Goal: Check status: Check status

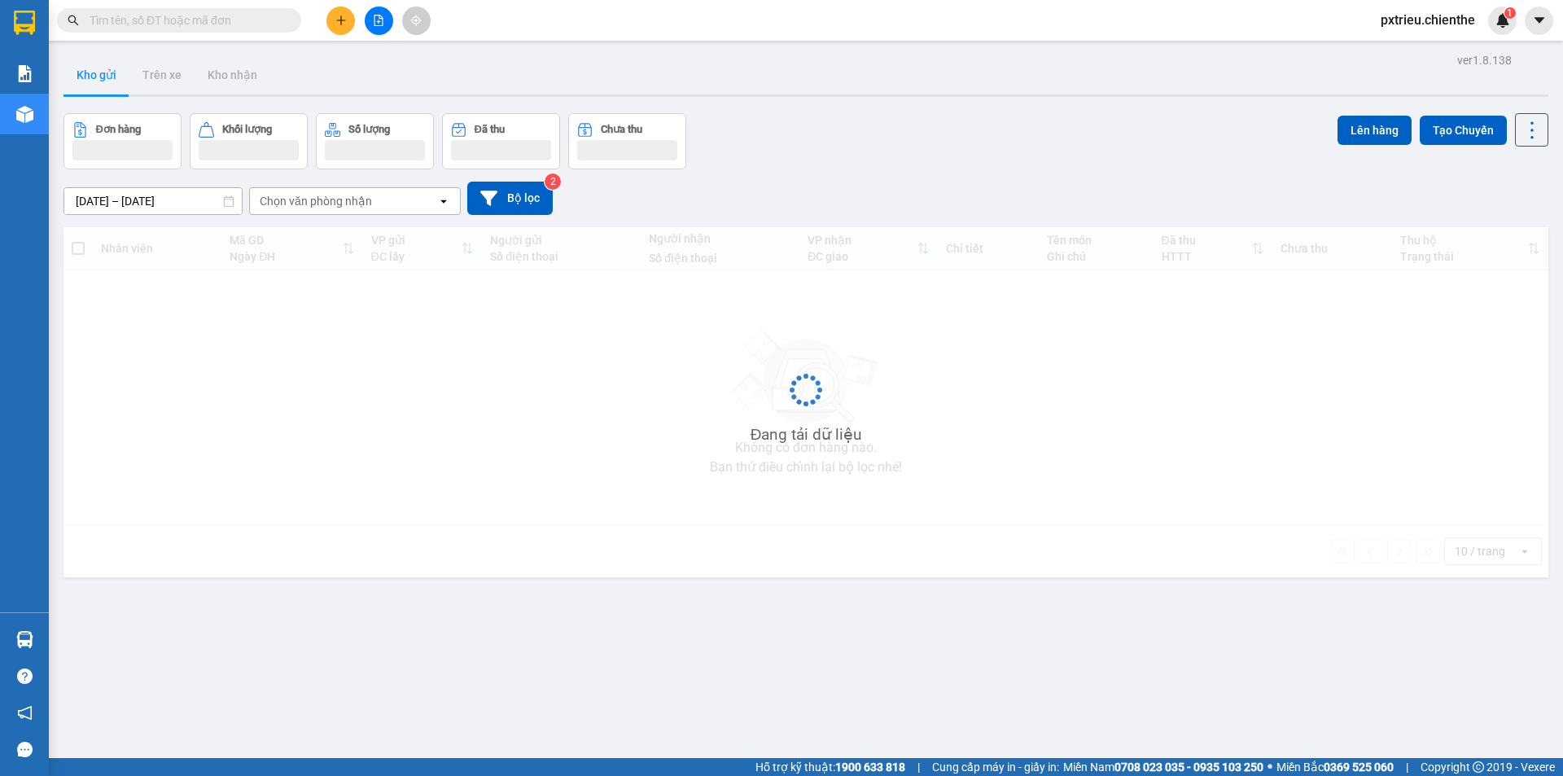
click at [235, 12] on span at bounding box center [179, 20] width 244 height 24
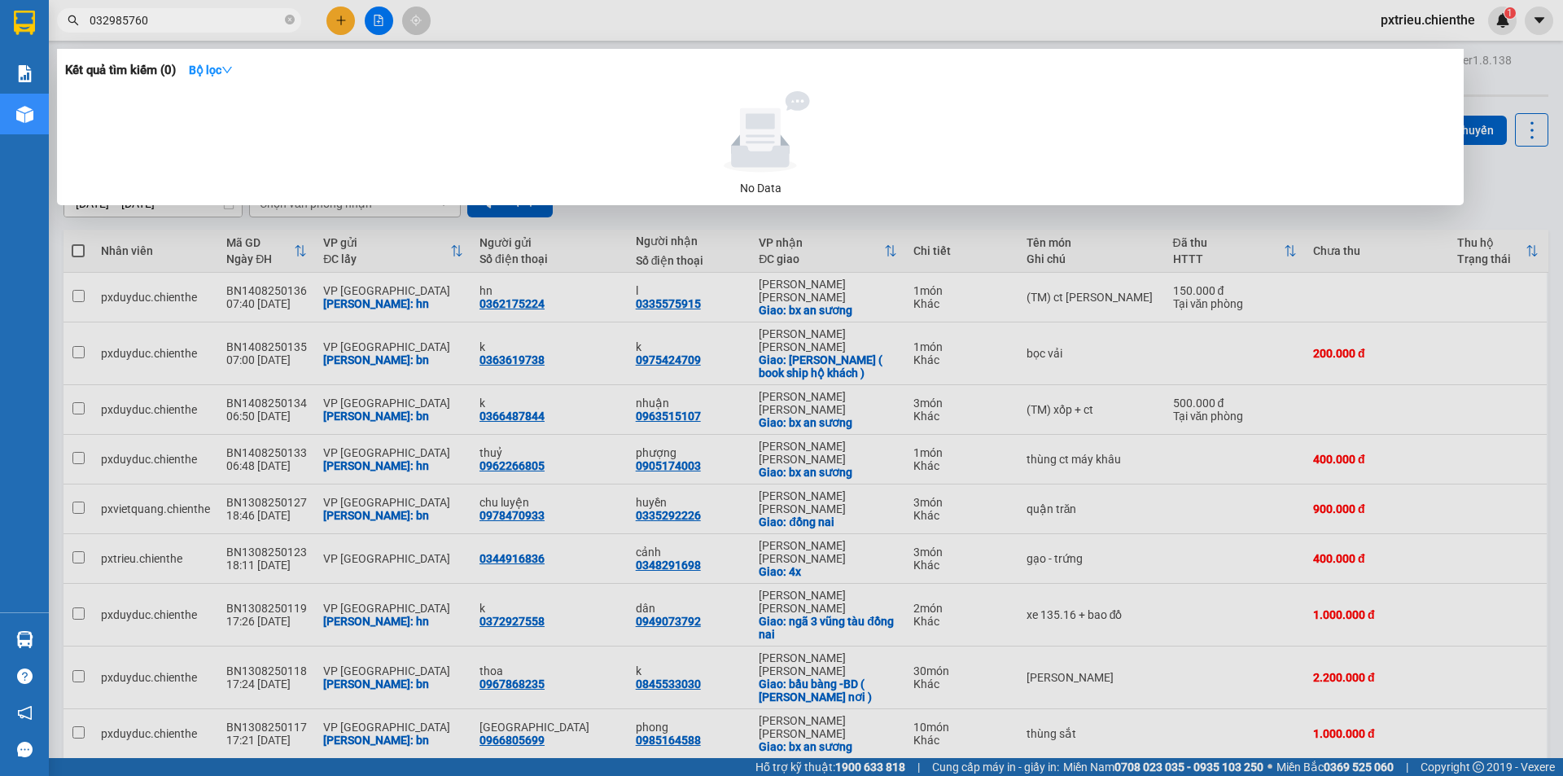
type input "0329857608"
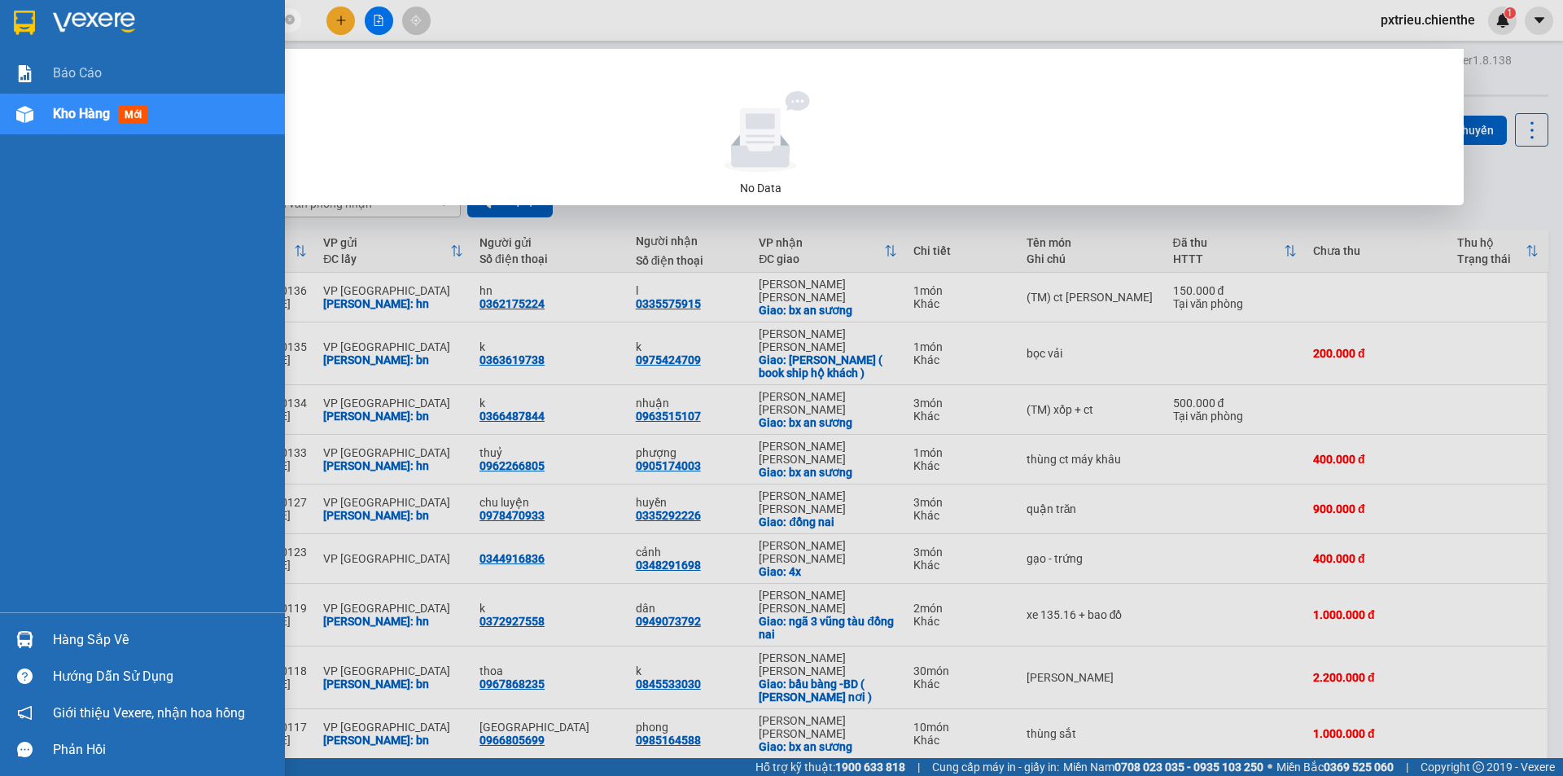
drag, startPoint x: 179, startPoint y: 20, endPoint x: 35, endPoint y: 33, distance: 144.7
click at [35, 33] on section "Kết quả [PERSON_NAME] ( 0 ) Bộ lọc No Data 0329857608 pxtrieu.chienthe 1 [PERSO…" at bounding box center [781, 388] width 1563 height 776
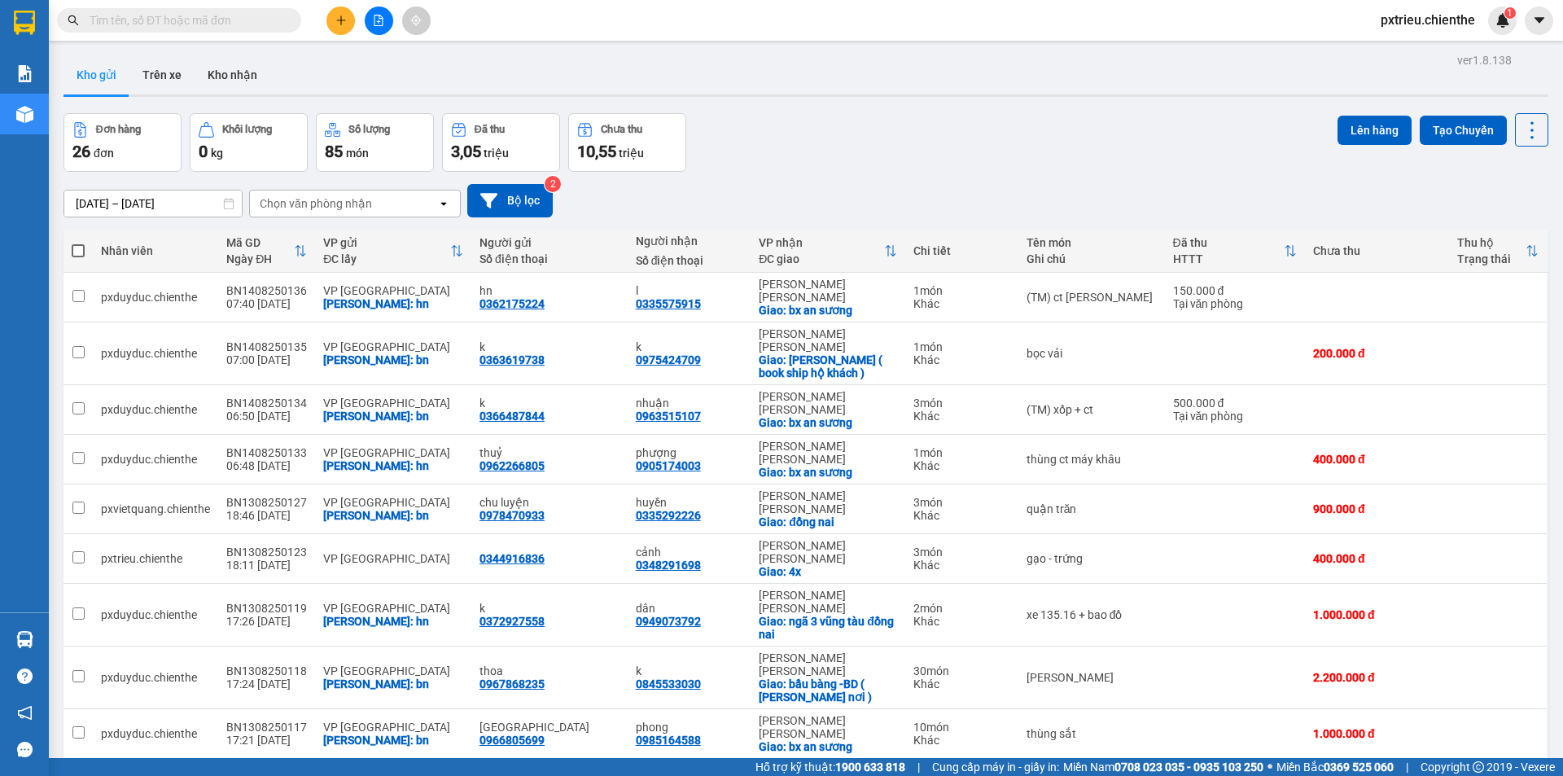
click at [154, 20] on input "text" at bounding box center [186, 20] width 192 height 18
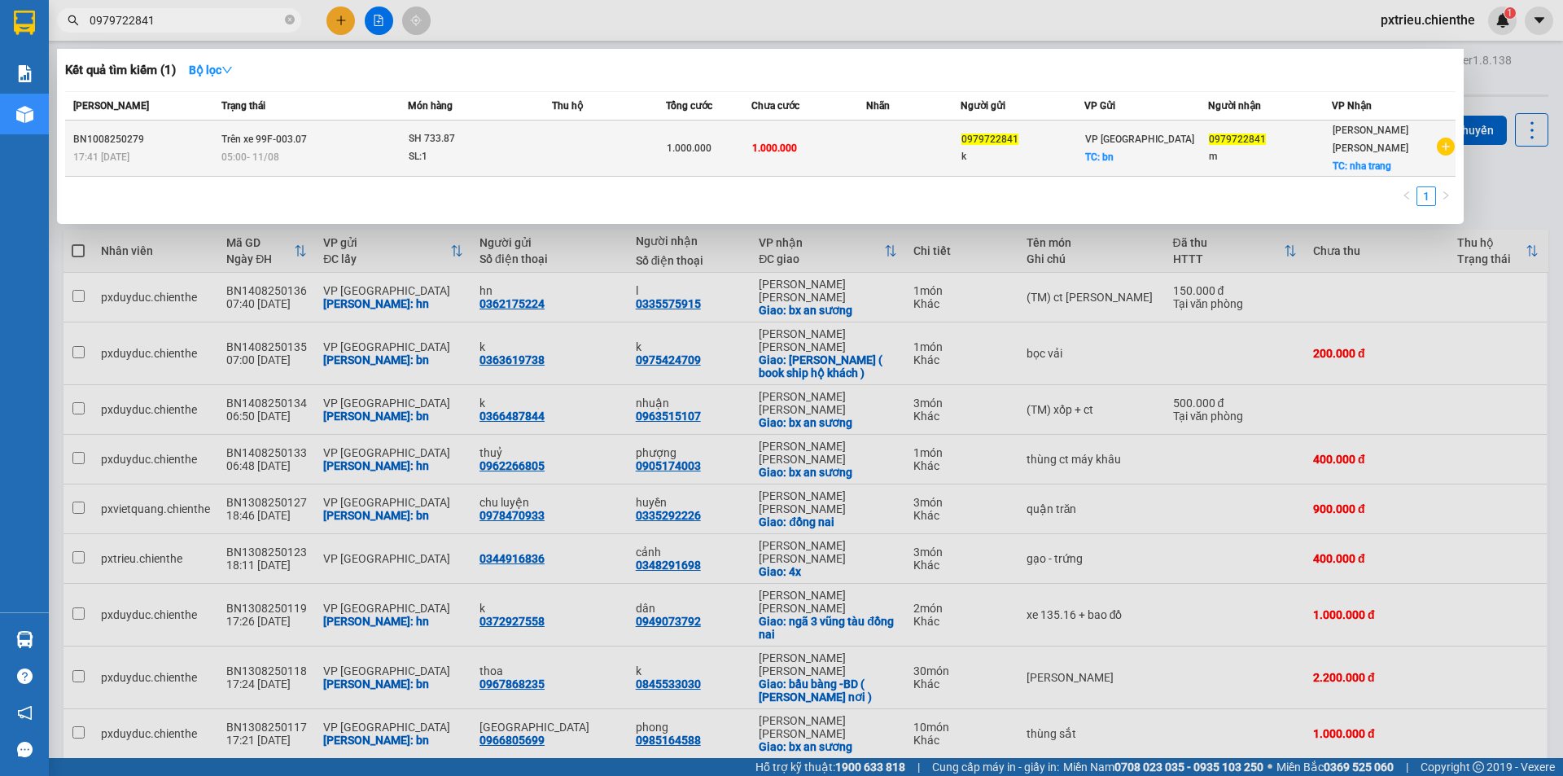
type input "0979722841"
click at [230, 150] on span "05:00 - 11/08" at bounding box center [250, 156] width 58 height 13
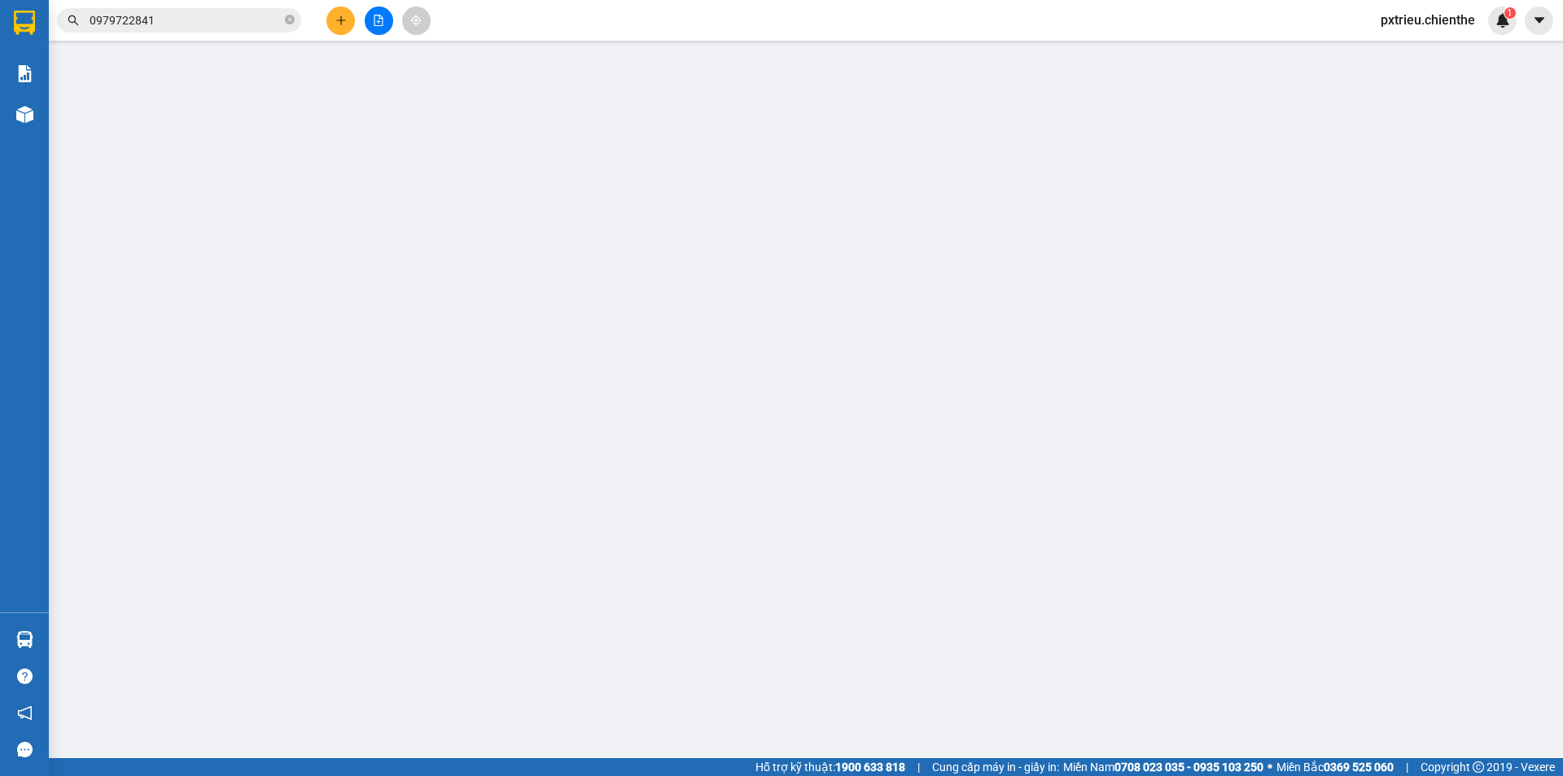
type input "0979722841"
type input "k"
type input "0979722841"
type input "m"
type input "1.000.000"
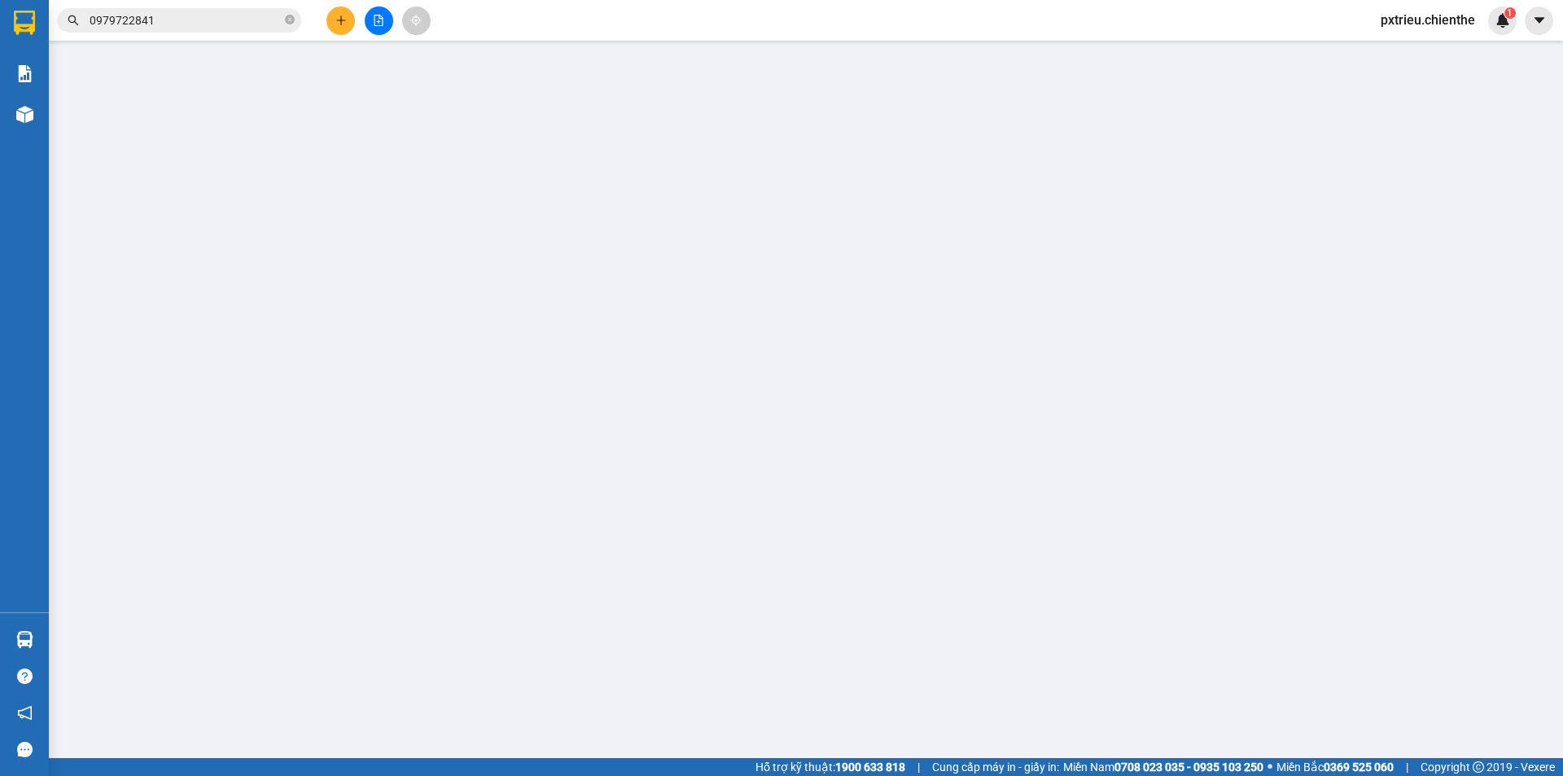
type input "1.000.000"
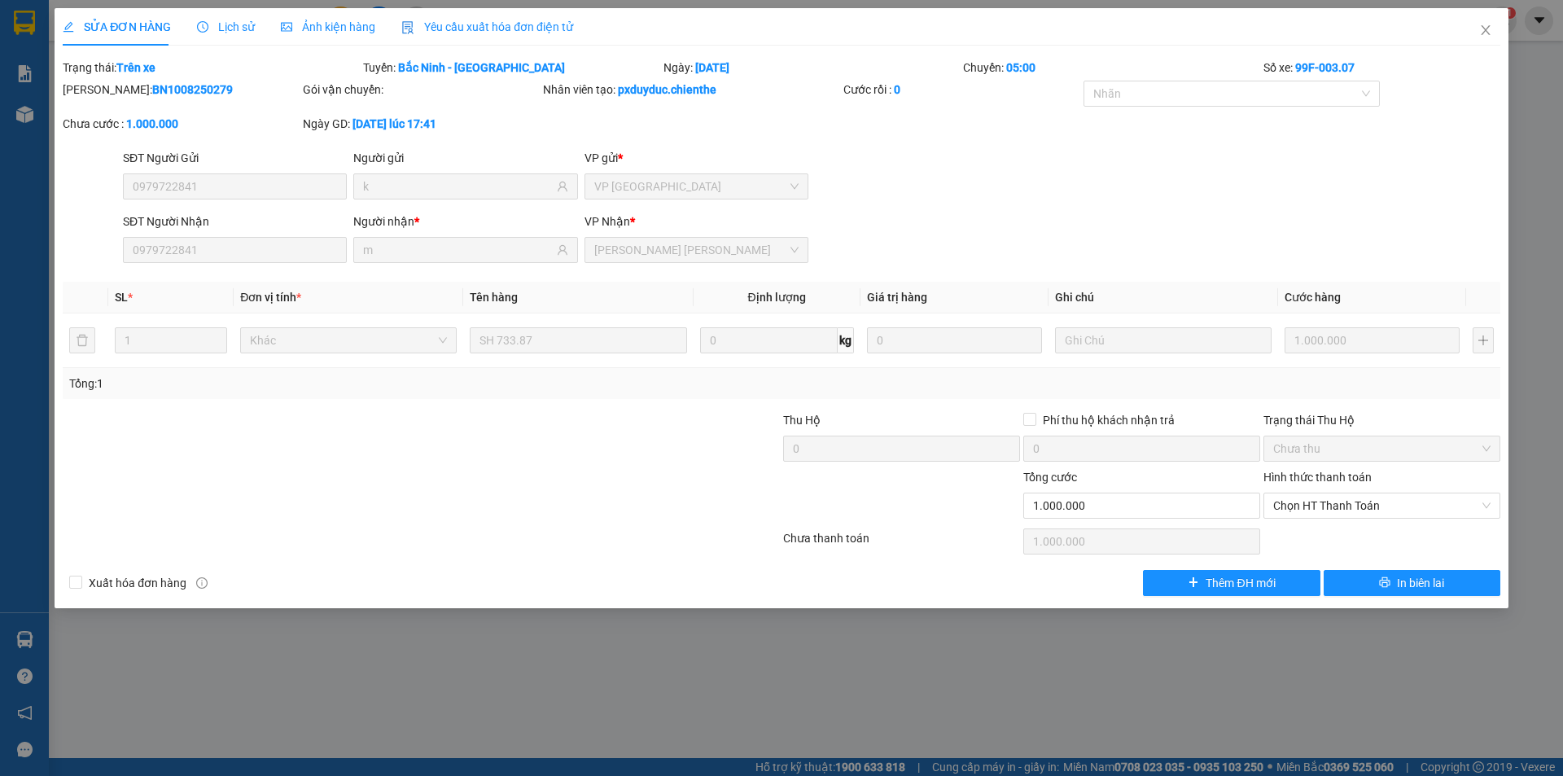
drag, startPoint x: 240, startPoint y: 20, endPoint x: 259, endPoint y: 20, distance: 18.7
click at [240, 21] on span "Lịch sử" at bounding box center [226, 26] width 58 height 13
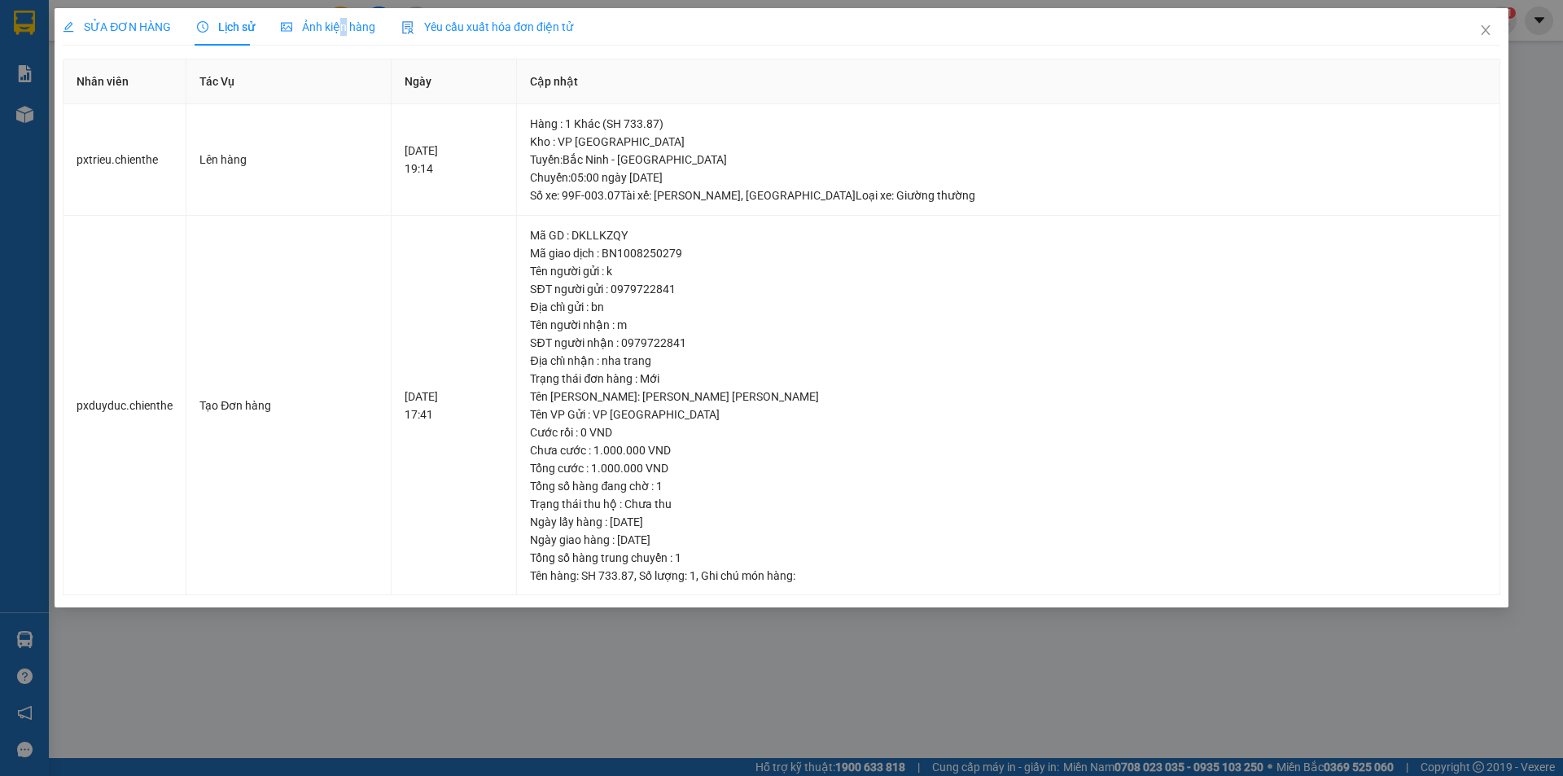
click at [337, 24] on span "Ảnh kiện hàng" at bounding box center [328, 26] width 94 height 13
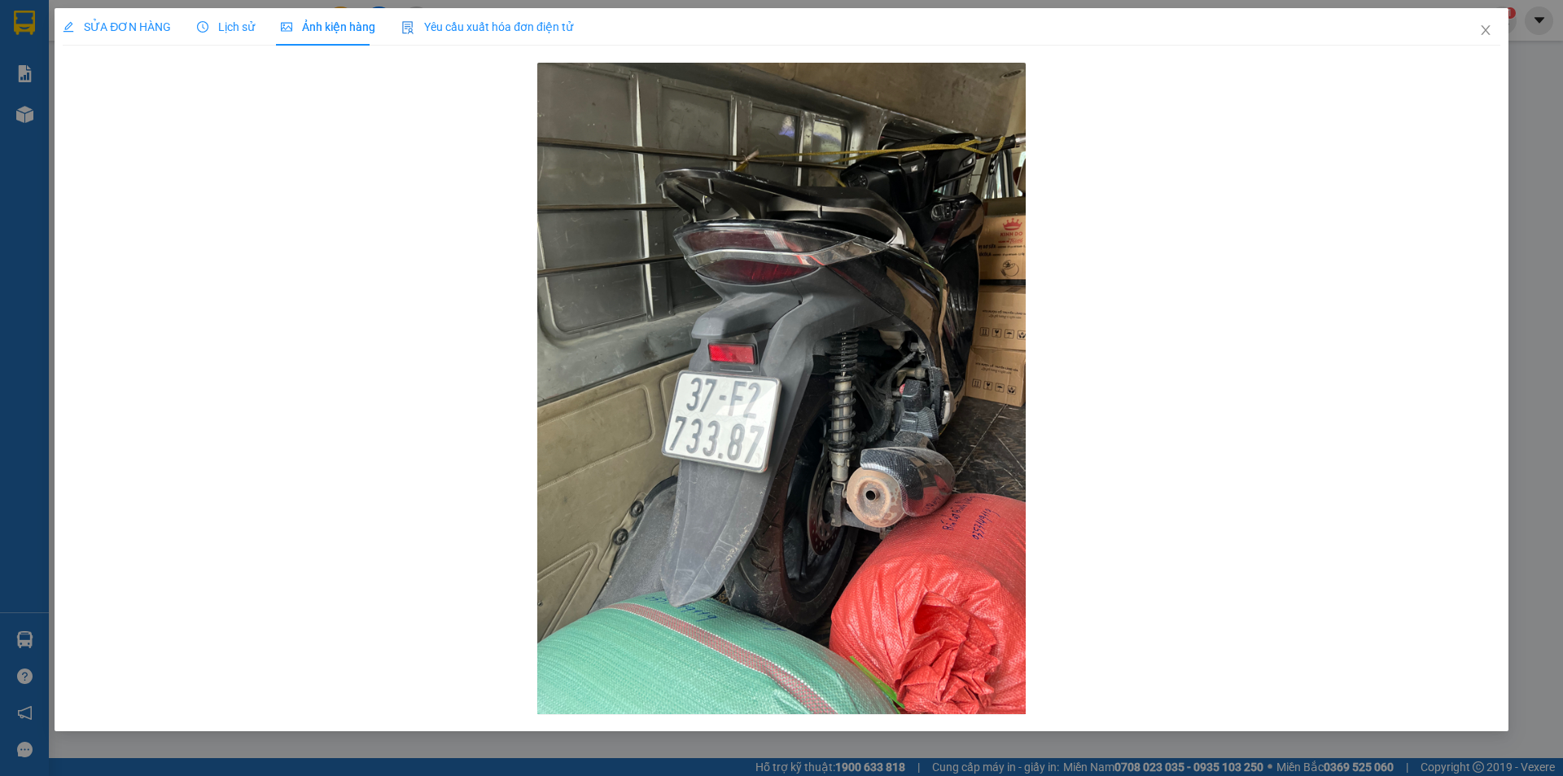
click at [234, 31] on span "Lịch sử" at bounding box center [226, 26] width 58 height 13
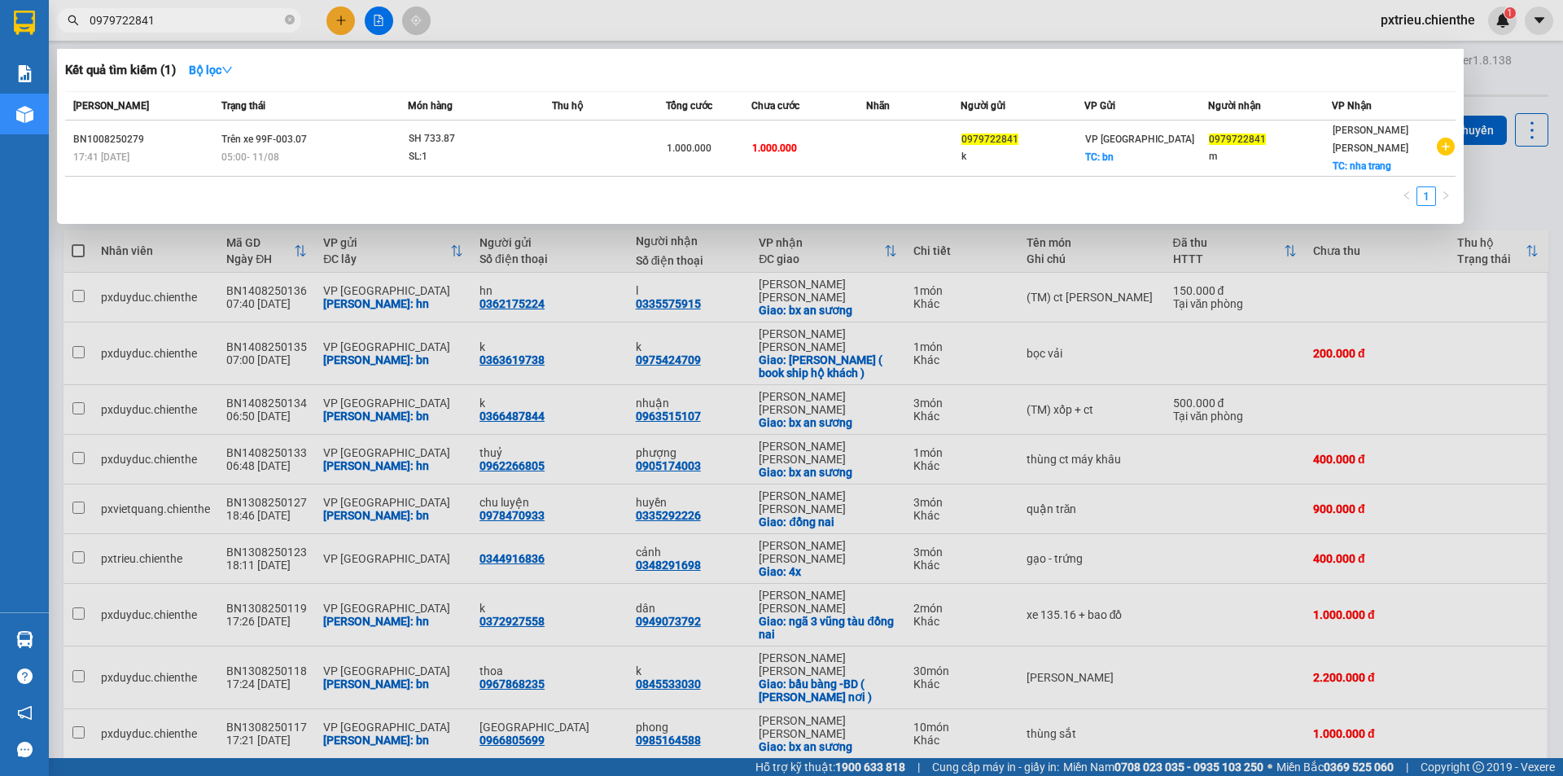
click at [174, 22] on input "0979722841" at bounding box center [186, 20] width 192 height 18
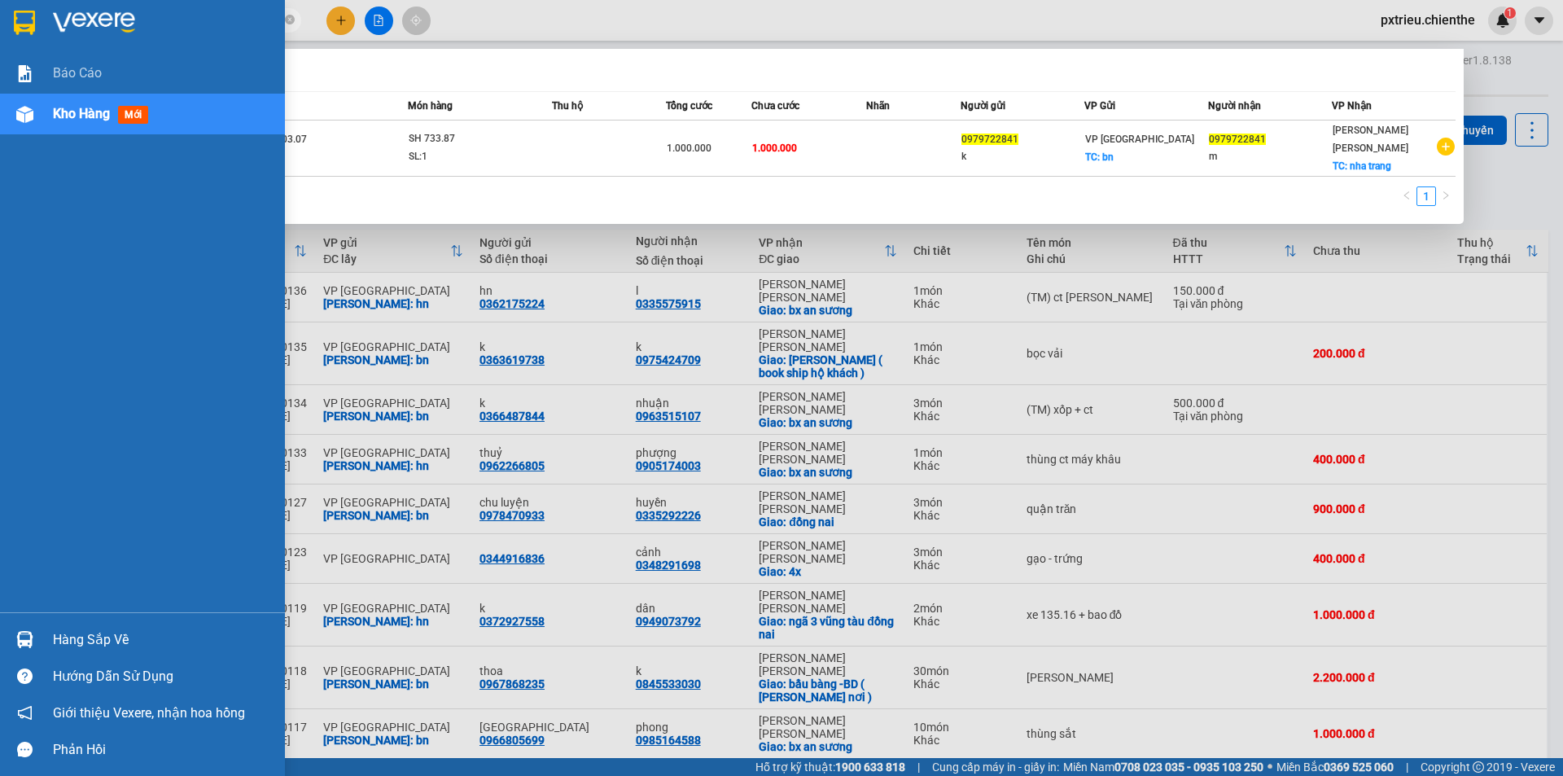
drag, startPoint x: 157, startPoint y: 20, endPoint x: 78, endPoint y: 107, distance: 118.2
click at [24, 38] on section "Kết quả tìm kiếm ( 1 ) Bộ lọc Mã ĐH Trạng thái Món hàng Thu hộ Tổng cước Chưa c…" at bounding box center [781, 388] width 1563 height 776
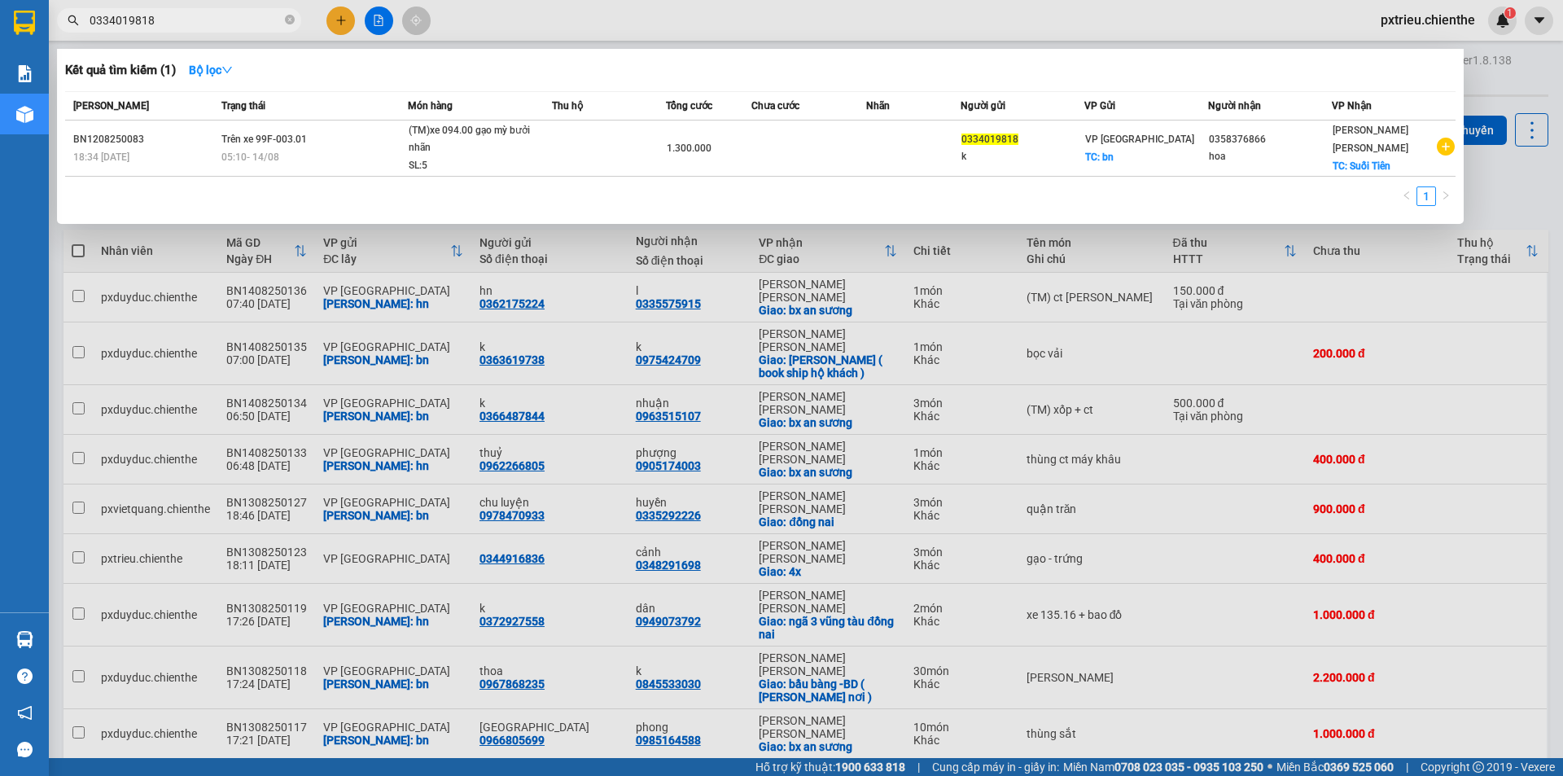
type input "0334019818"
